Goal: Task Accomplishment & Management: Use online tool/utility

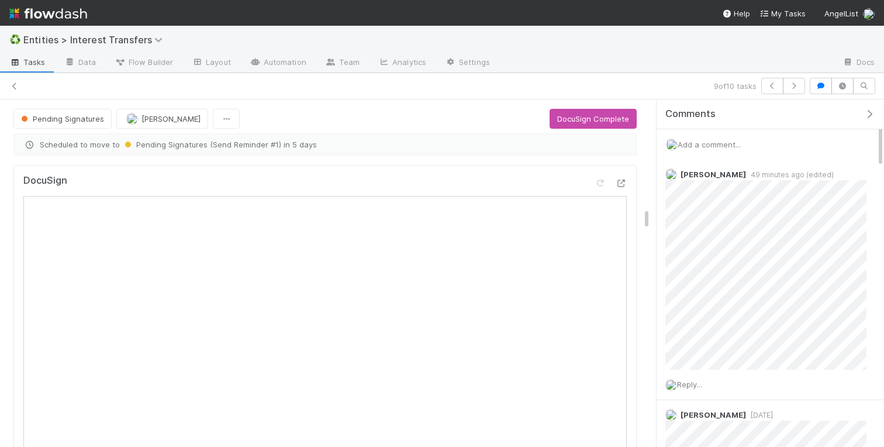
scroll to position [23, 0]
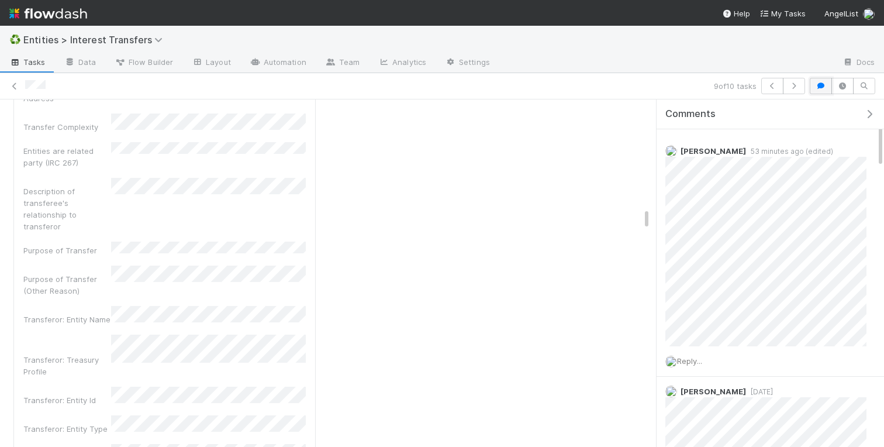
click at [822, 85] on icon "button" at bounding box center [821, 85] width 12 height 7
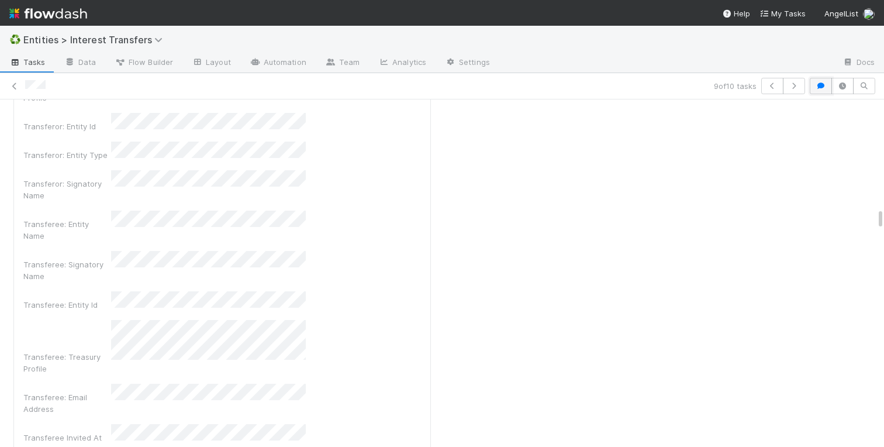
scroll to position [237, 411]
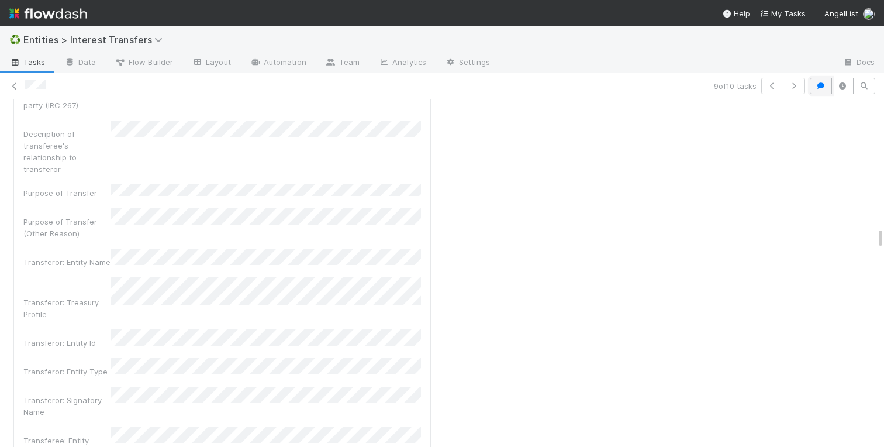
click at [821, 90] on button "button" at bounding box center [821, 86] width 22 height 16
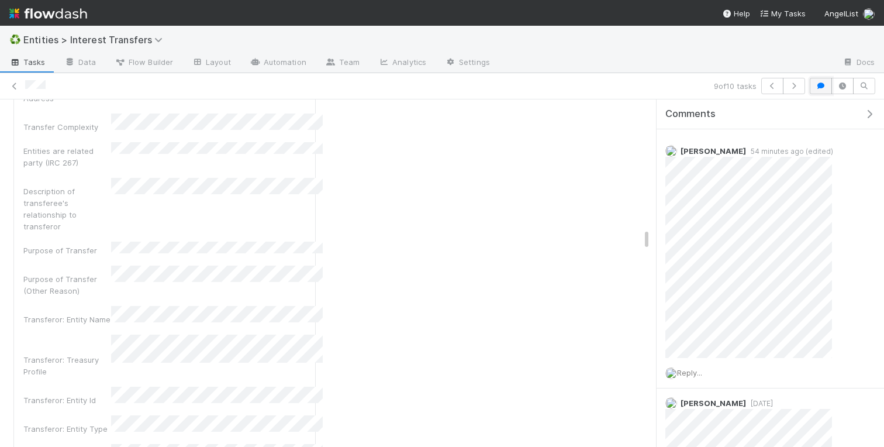
scroll to position [1, 0]
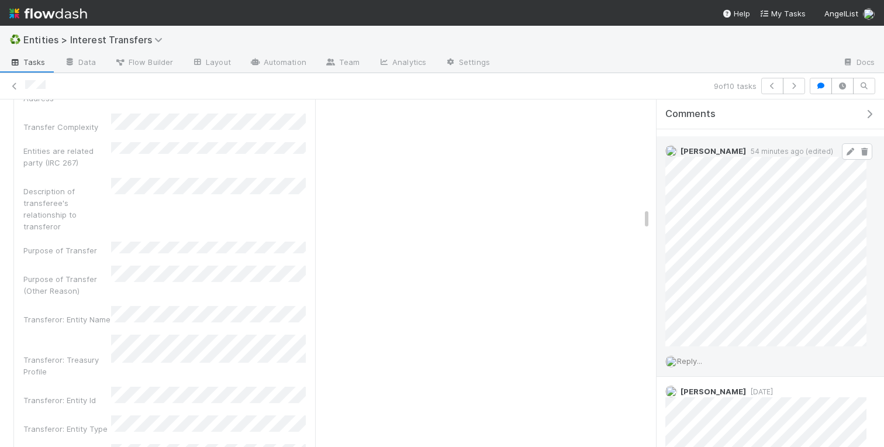
click at [846, 153] on icon at bounding box center [851, 152] width 12 height 8
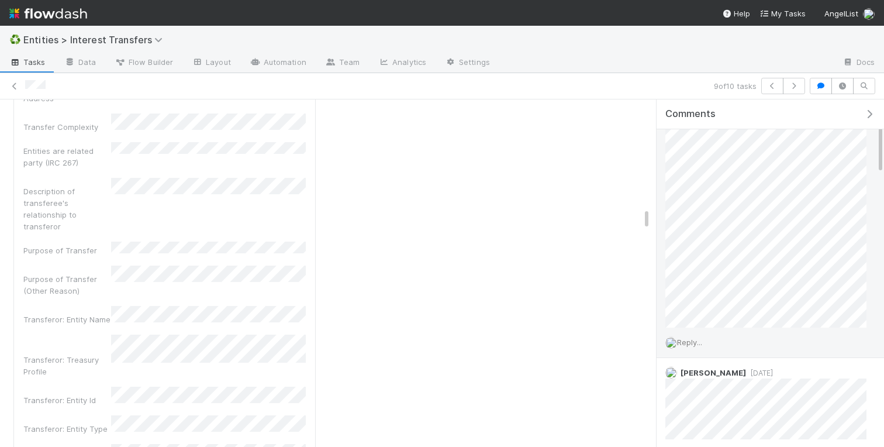
scroll to position [86, 0]
click at [819, 85] on icon "button" at bounding box center [821, 85] width 12 height 7
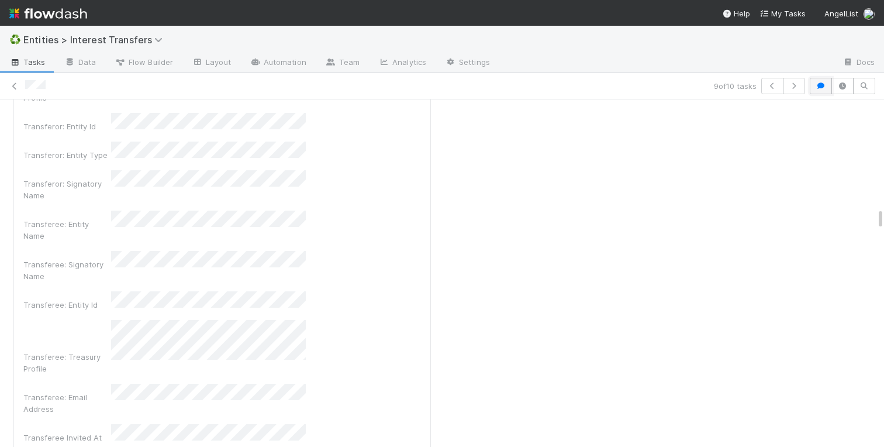
scroll to position [191, 0]
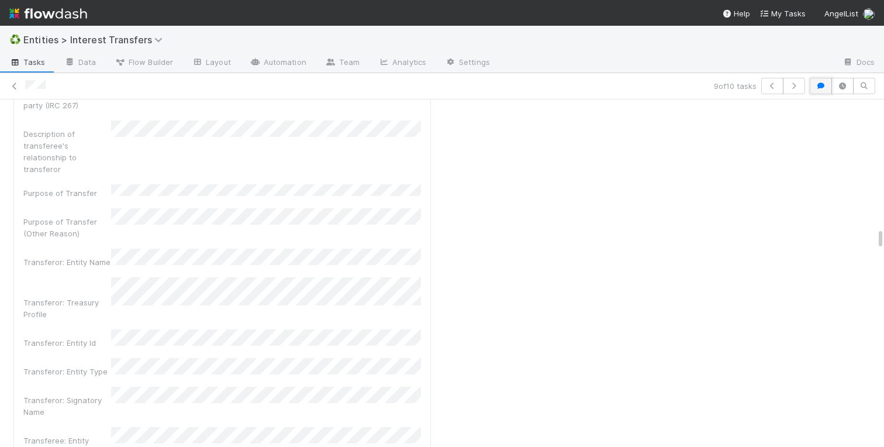
click at [814, 88] on button "button" at bounding box center [821, 86] width 22 height 16
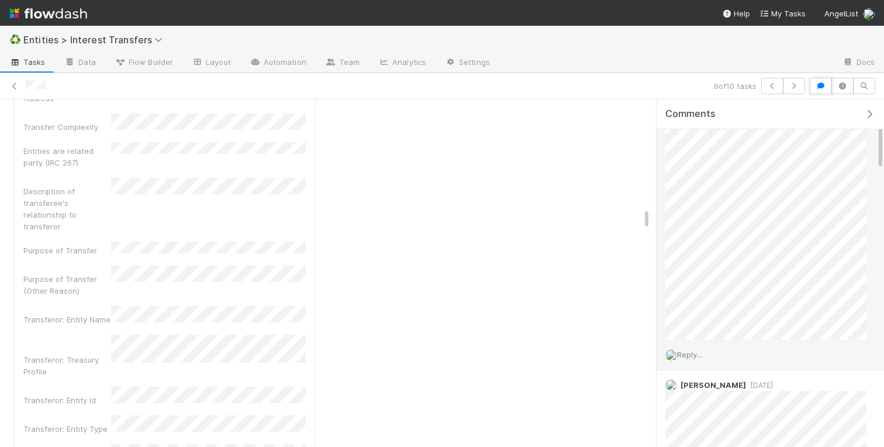
scroll to position [0, 0]
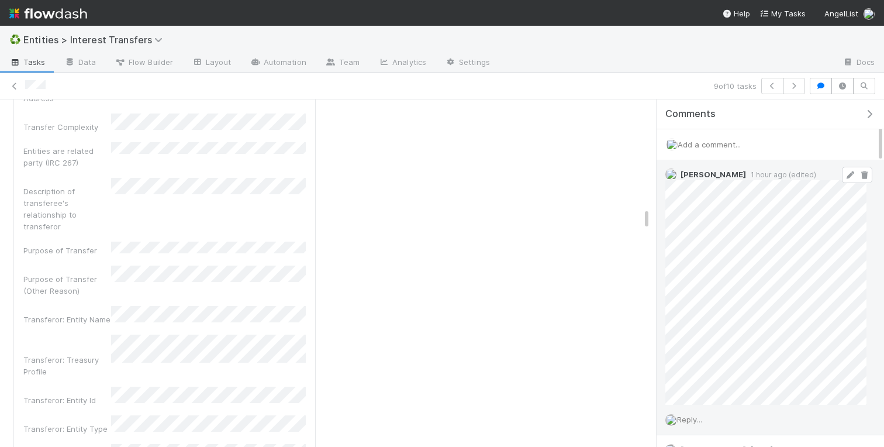
click at [848, 175] on icon at bounding box center [851, 175] width 12 height 8
click at [849, 171] on icon at bounding box center [851, 175] width 12 height 8
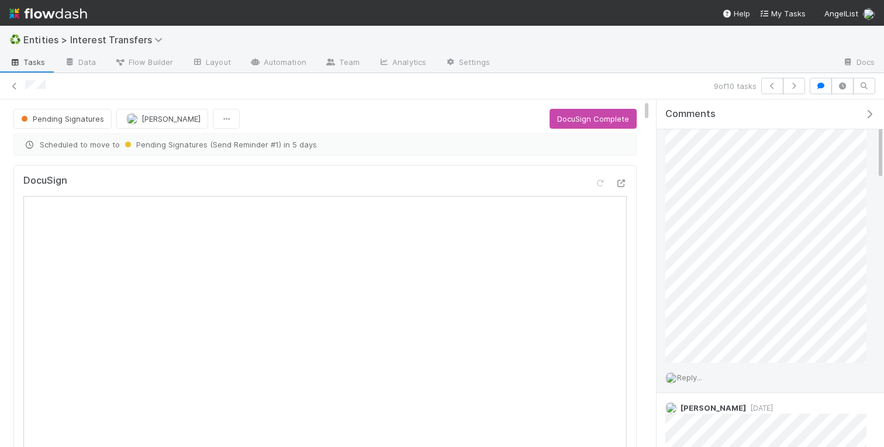
click at [869, 111] on icon "button" at bounding box center [870, 113] width 12 height 9
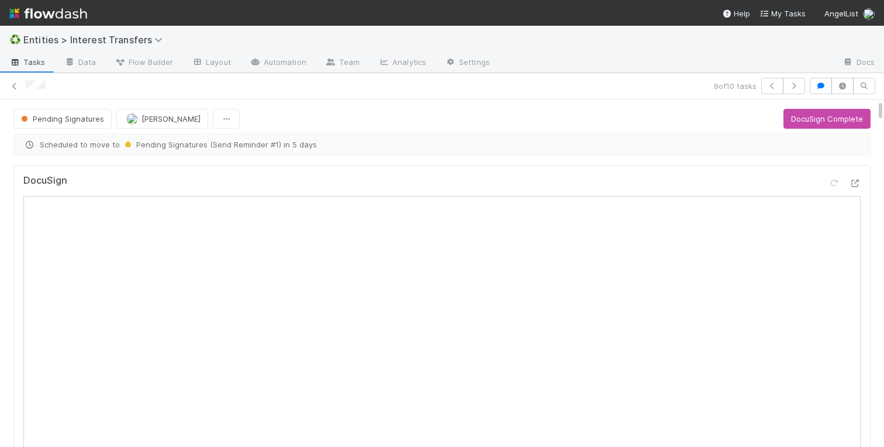
scroll to position [299, 0]
click at [16, 84] on icon at bounding box center [15, 86] width 12 height 8
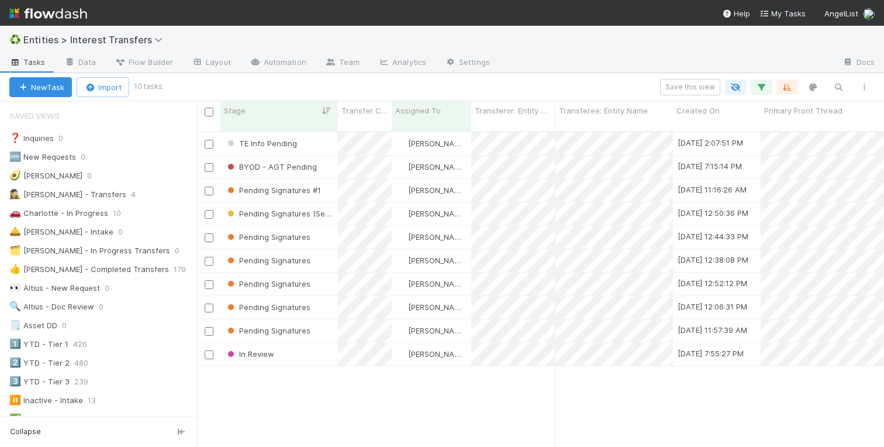
scroll to position [0, 1]
click at [320, 274] on div "Pending Signatures" at bounding box center [279, 284] width 118 height 23
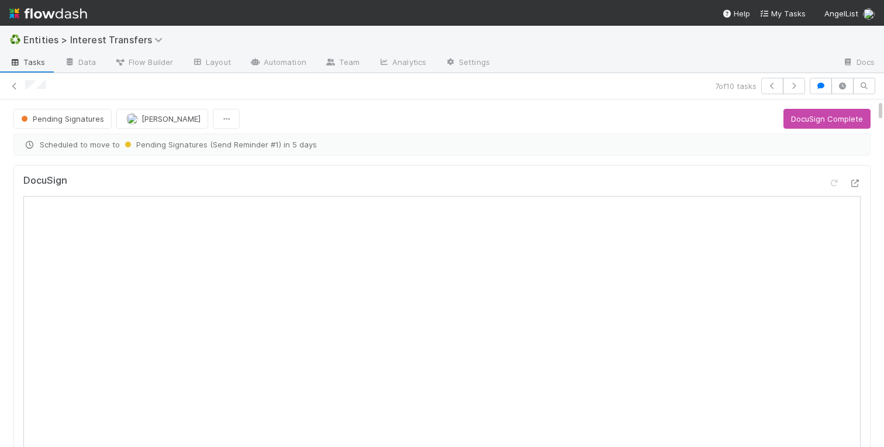
scroll to position [1, 1]
click at [818, 88] on icon "button" at bounding box center [821, 85] width 12 height 7
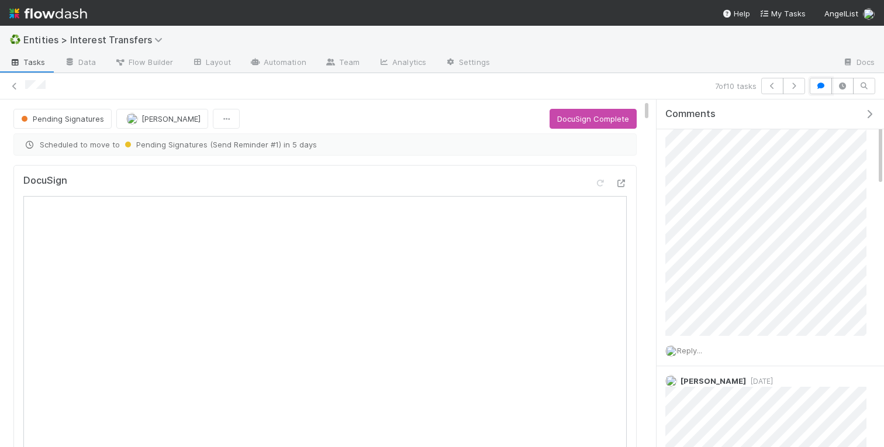
scroll to position [146, 0]
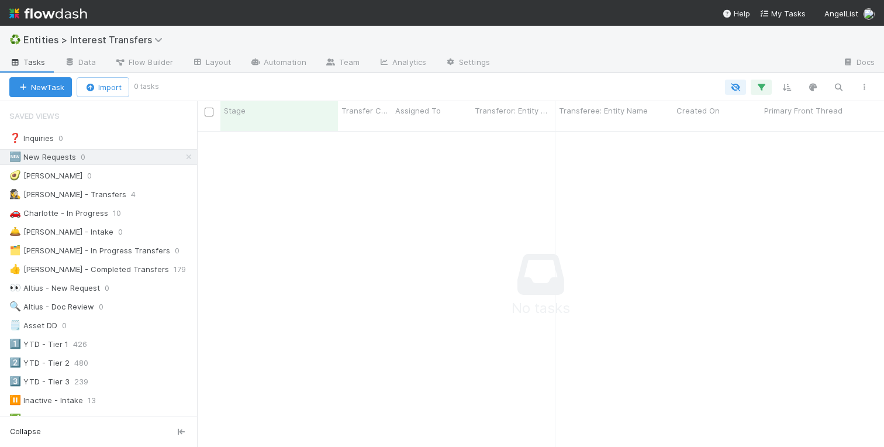
scroll to position [0, 1]
click at [41, 85] on button "New Task" at bounding box center [40, 87] width 63 height 20
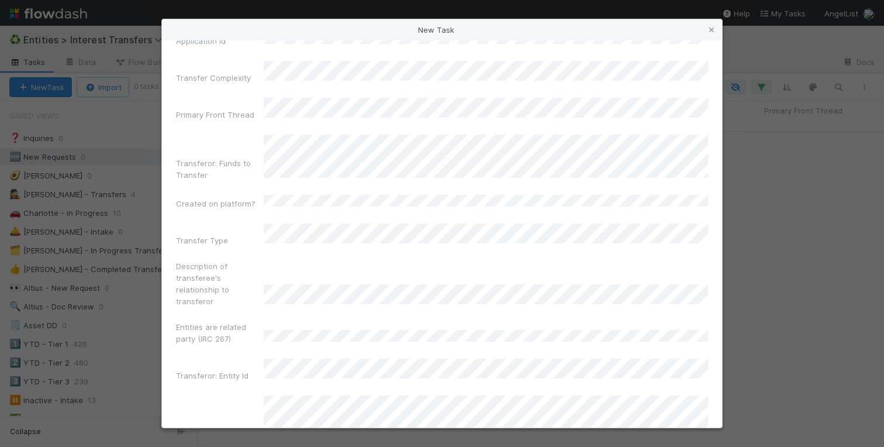
scroll to position [0, 0]
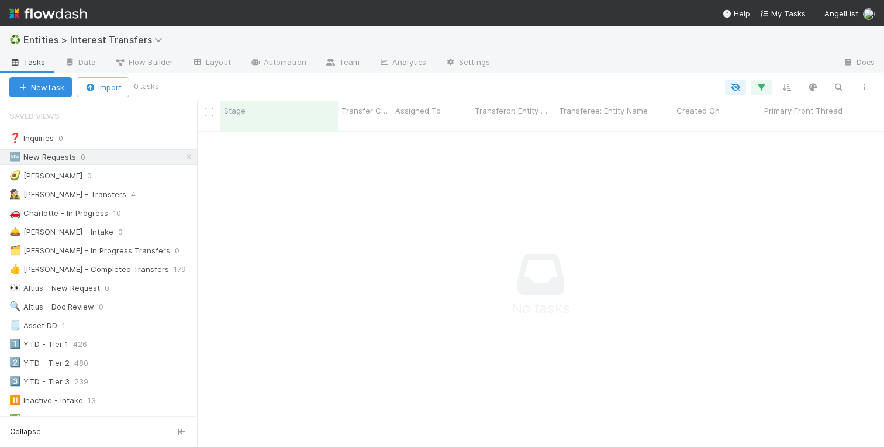
scroll to position [325, 687]
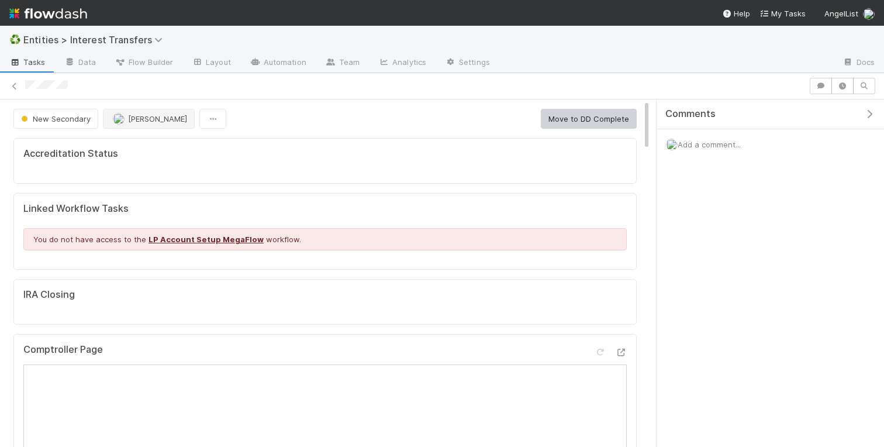
scroll to position [237, 292]
click at [129, 115] on span "[PERSON_NAME]" at bounding box center [157, 118] width 59 height 9
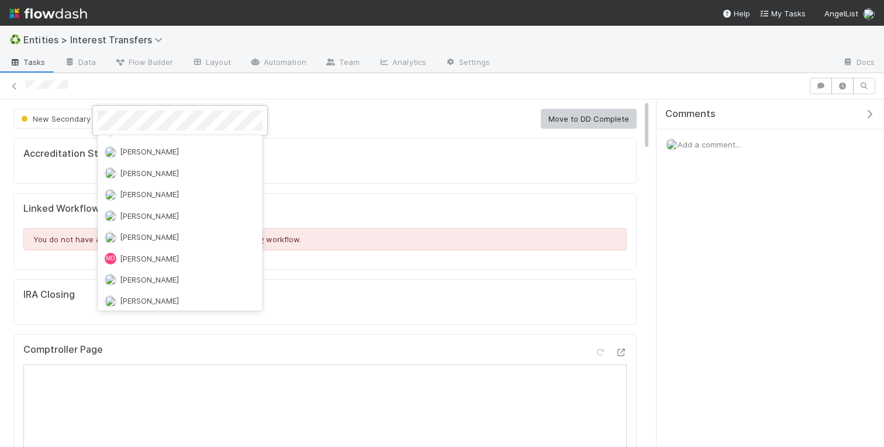
scroll to position [0, 0]
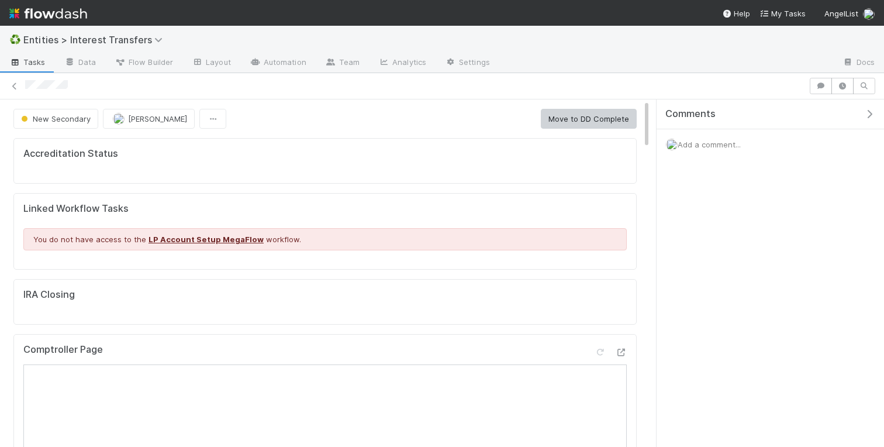
click at [870, 111] on icon "button" at bounding box center [870, 113] width 12 height 9
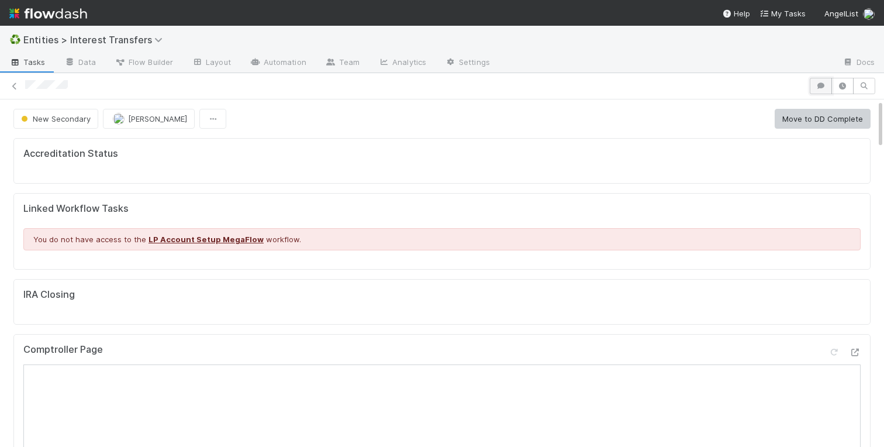
click at [818, 85] on icon "button" at bounding box center [821, 85] width 12 height 7
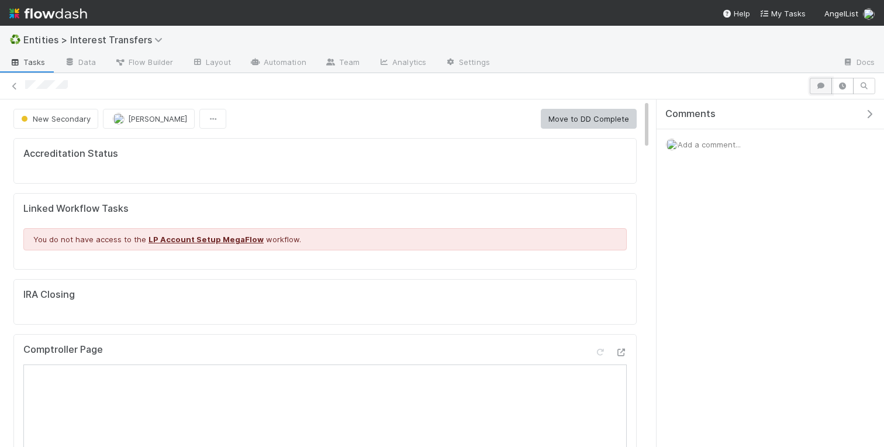
scroll to position [1, 0]
click at [694, 149] on div "Add a comment..." at bounding box center [771, 144] width 228 height 30
click at [694, 144] on span "Add a comment..." at bounding box center [709, 144] width 63 height 9
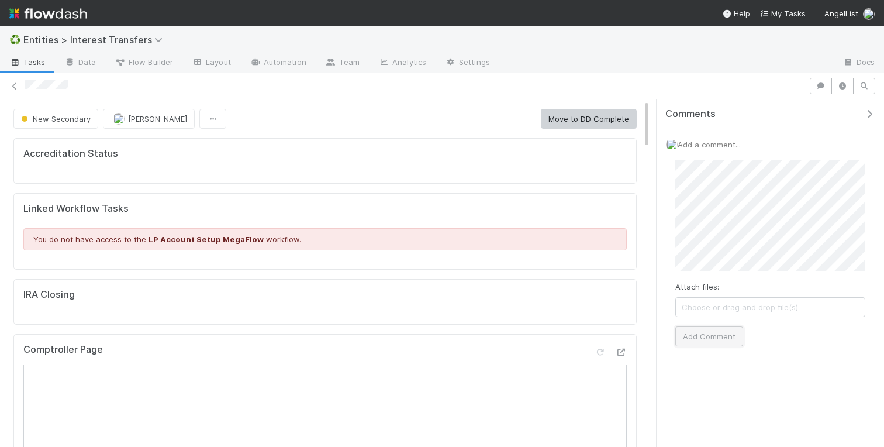
click at [709, 337] on button "Add Comment" at bounding box center [710, 336] width 68 height 20
click at [864, 110] on icon "button" at bounding box center [870, 113] width 12 height 9
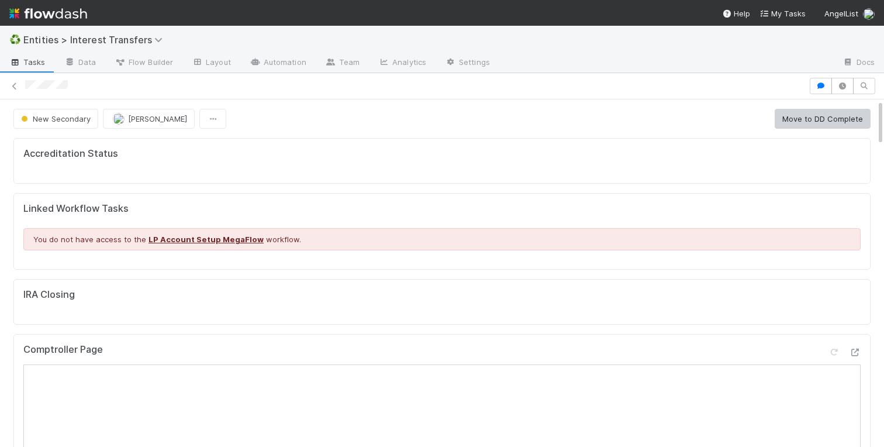
scroll to position [237, 411]
click at [864, 110] on button "Move to DD Complete" at bounding box center [823, 119] width 96 height 20
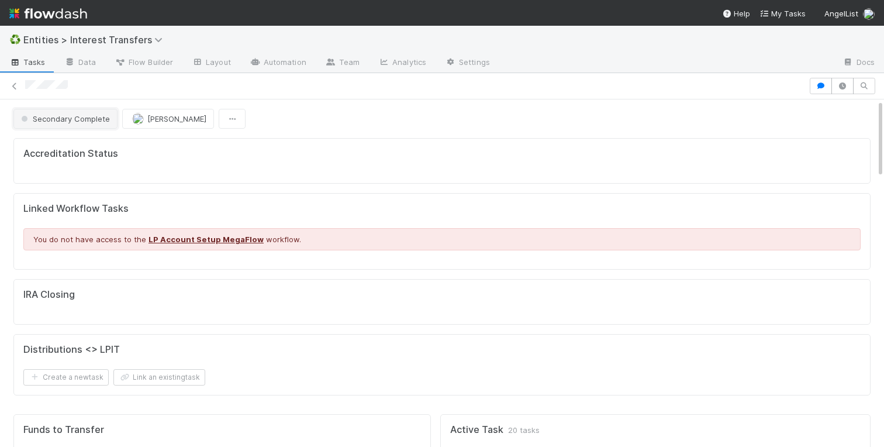
click at [58, 122] on span "Secondary Complete" at bounding box center [64, 118] width 91 height 9
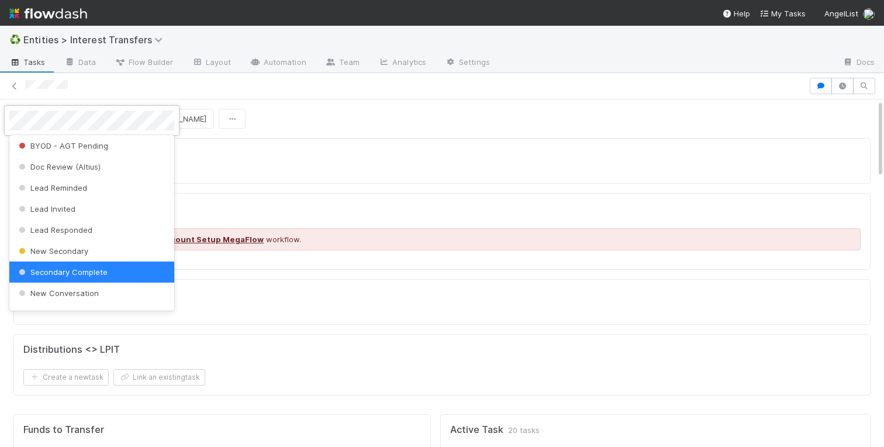
scroll to position [0, 0]
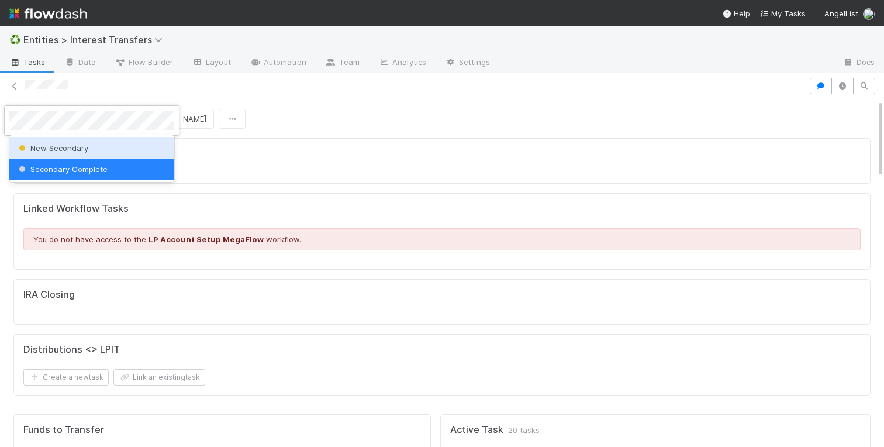
click at [73, 147] on span "New Secondary" at bounding box center [52, 147] width 72 height 9
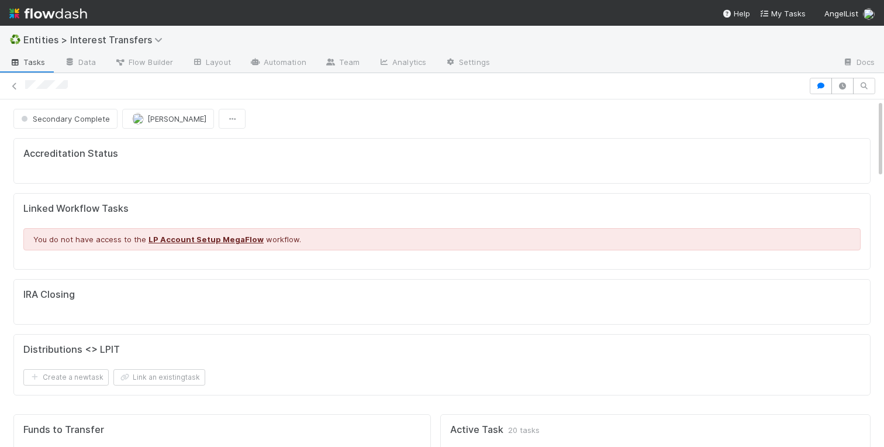
click at [361, 128] on div "Secondary Complete Charlotte Mas" at bounding box center [441, 119] width 857 height 20
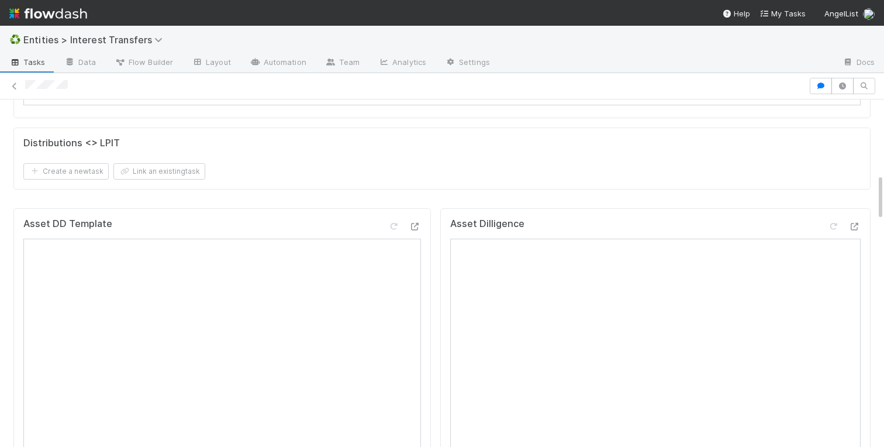
scroll to position [565, 0]
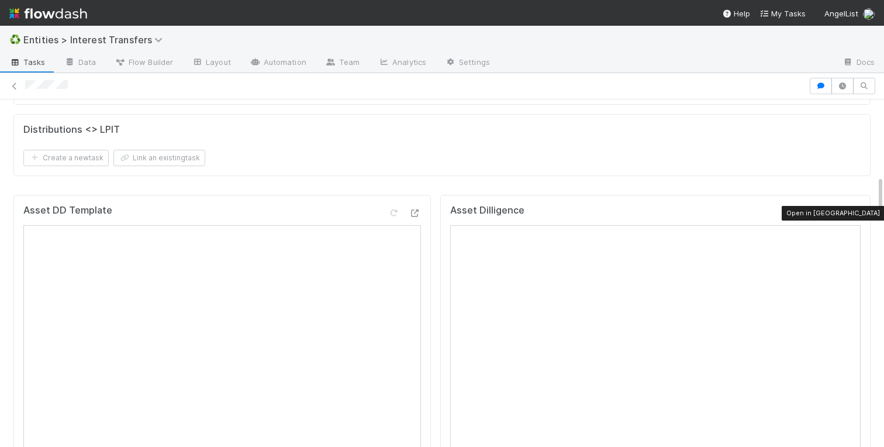
click at [855, 215] on icon at bounding box center [855, 213] width 12 height 8
